Goal: Information Seeking & Learning: Learn about a topic

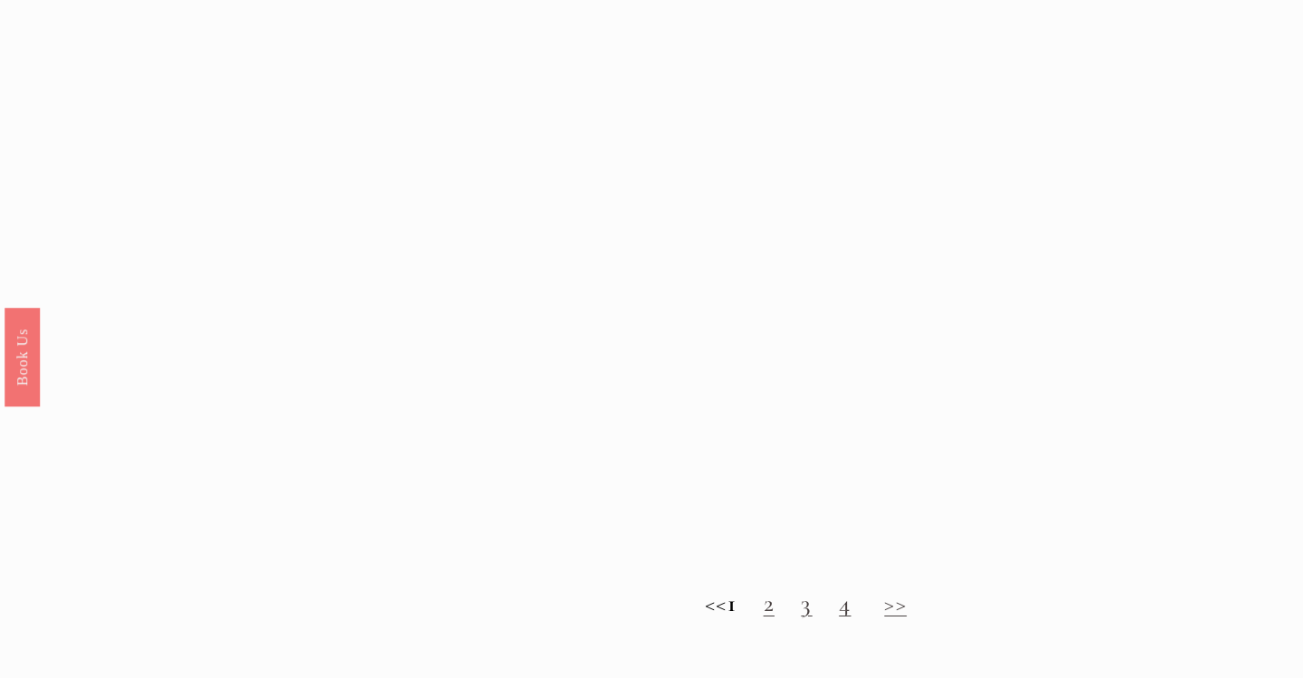
scroll to position [1500, 0]
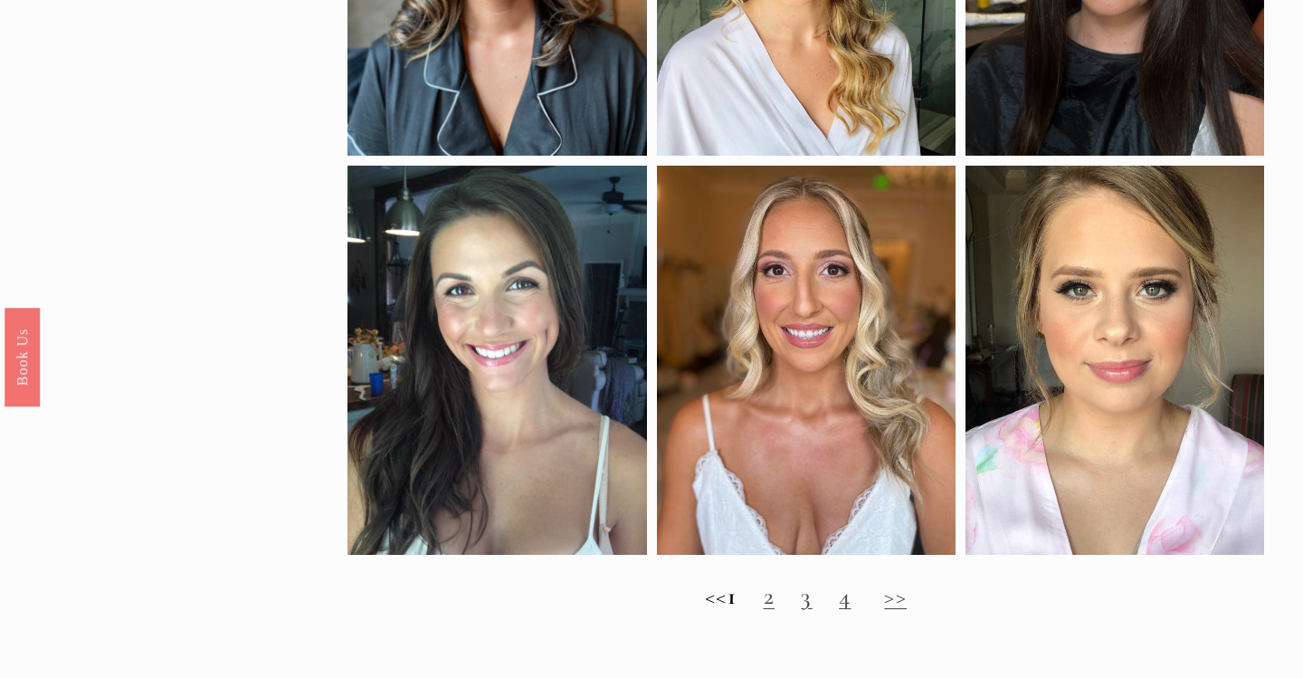
click at [774, 605] on link "2" at bounding box center [769, 596] width 11 height 30
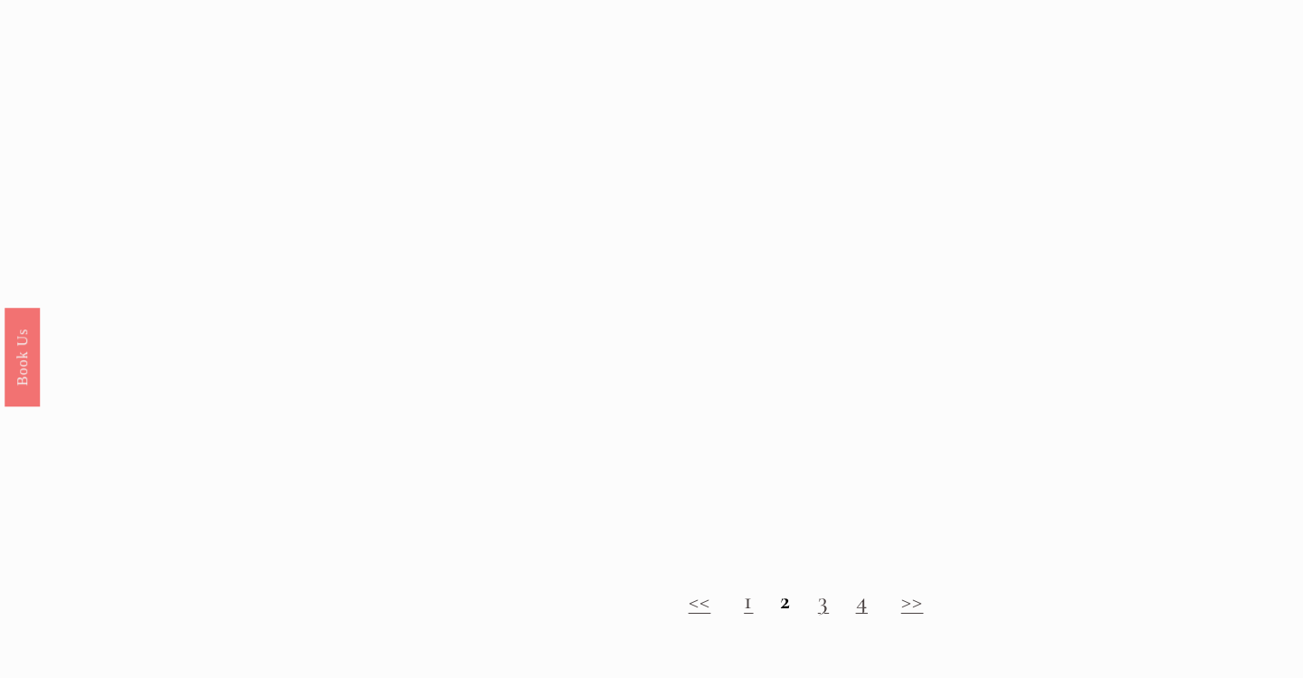
scroll to position [1492, 0]
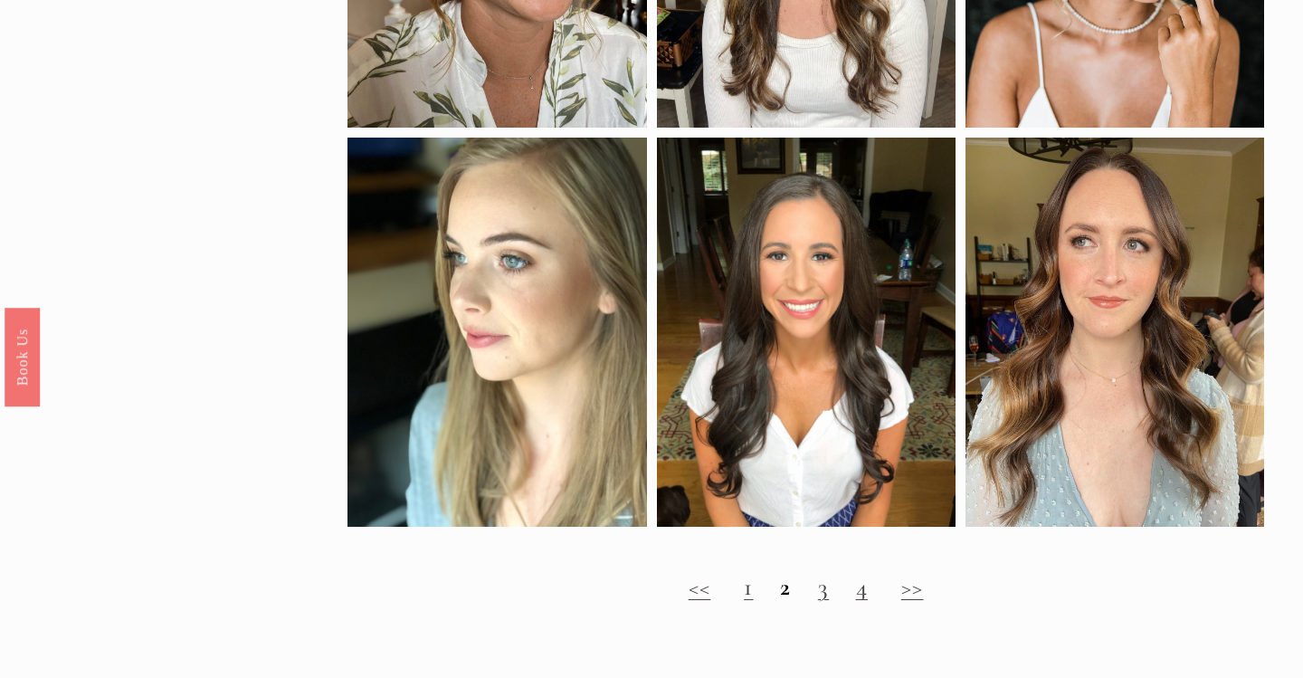
click at [831, 586] on h2 "<< 1 2 3 4 >>" at bounding box center [805, 587] width 916 height 29
click at [820, 606] on div "<< 1 2 3 4 >>" at bounding box center [805, 604] width 916 height 62
click at [823, 594] on link "3" at bounding box center [823, 587] width 11 height 30
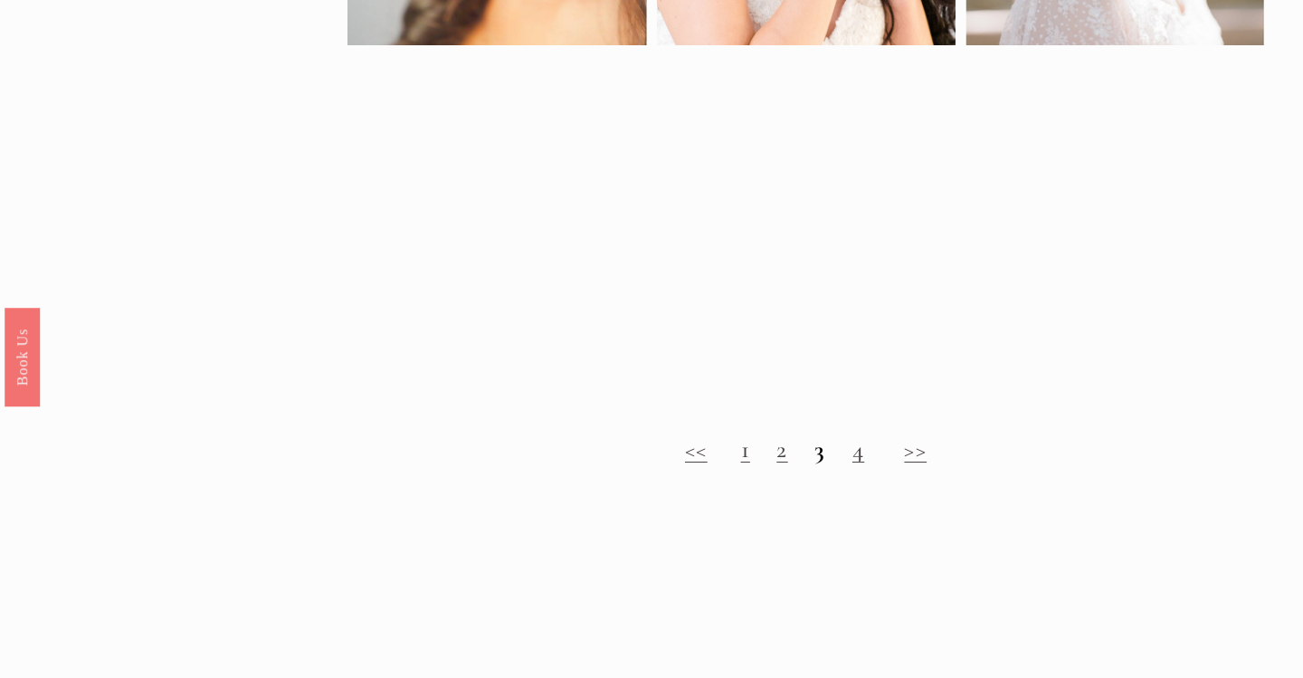
scroll to position [1213, 0]
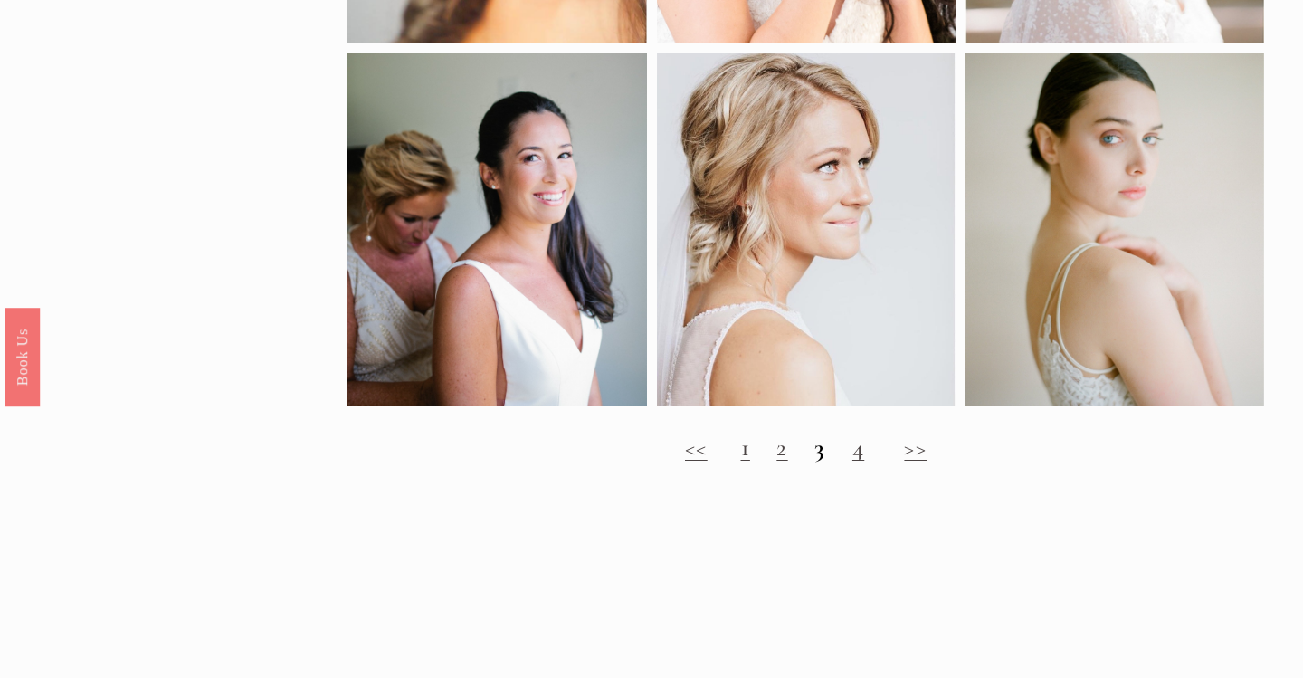
click at [862, 452] on link "4" at bounding box center [858, 447] width 12 height 30
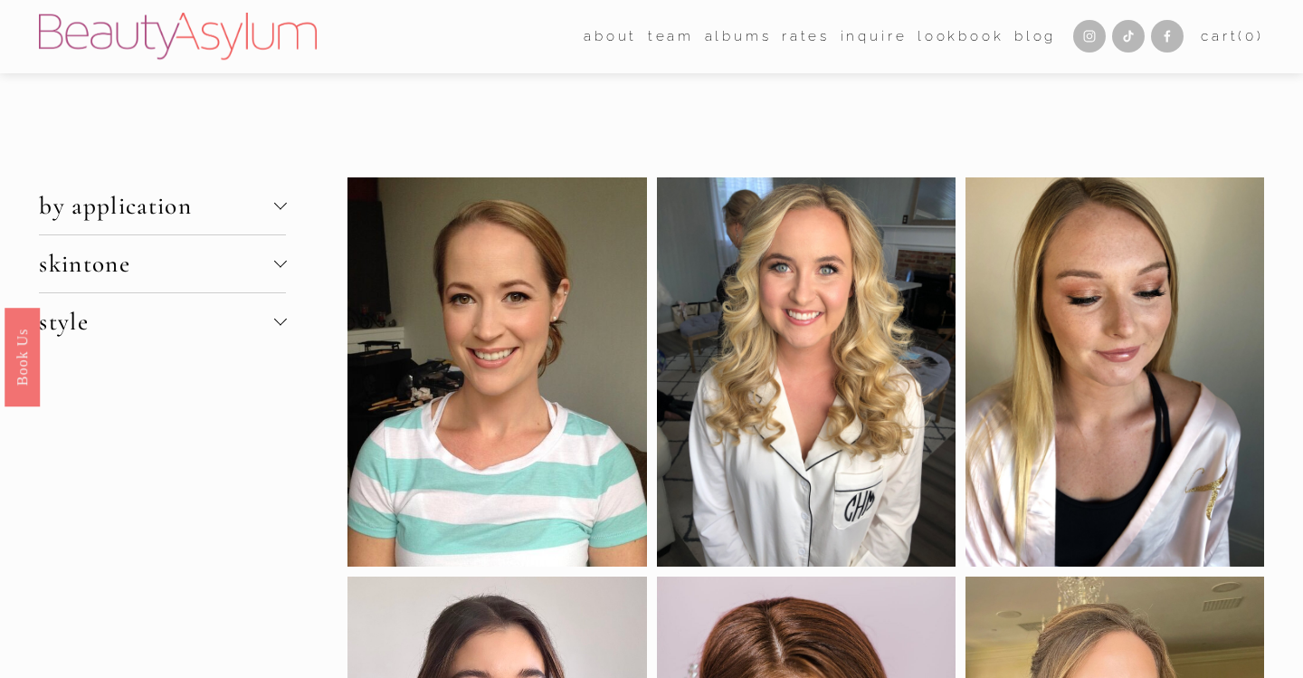
click at [215, 28] on img at bounding box center [178, 36] width 278 height 47
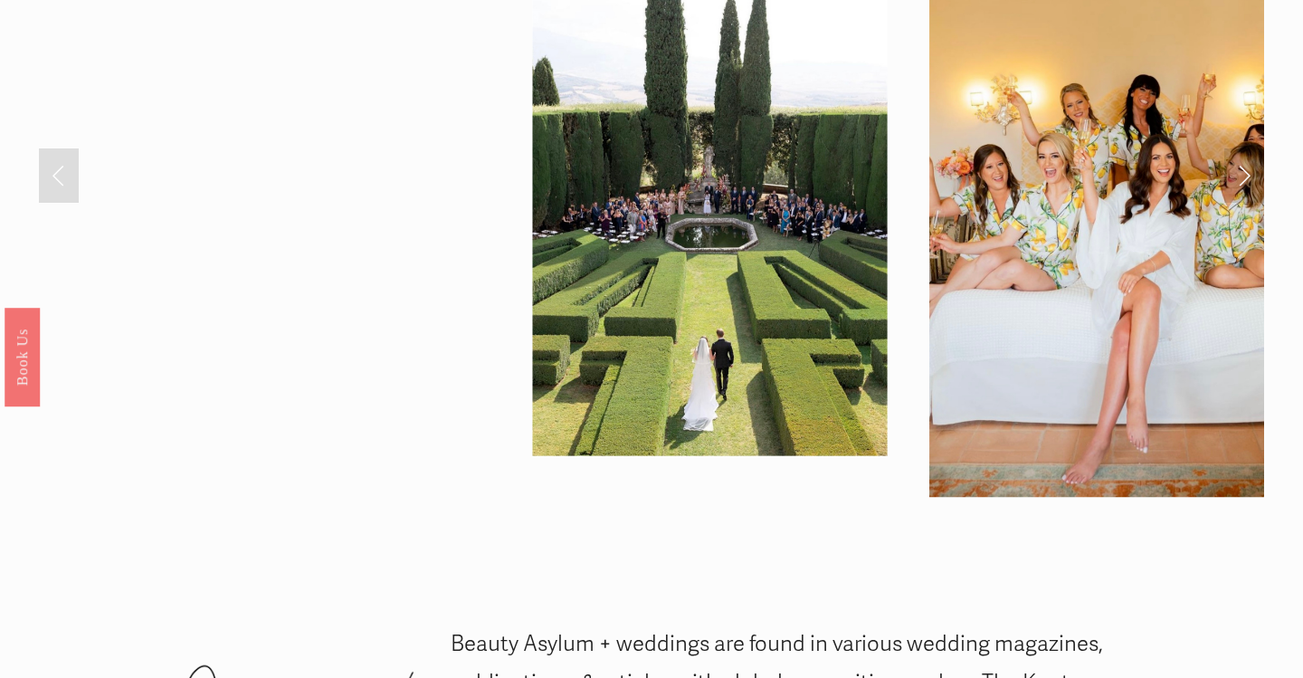
scroll to position [2388, 0]
